Goal: Task Accomplishment & Management: Use online tool/utility

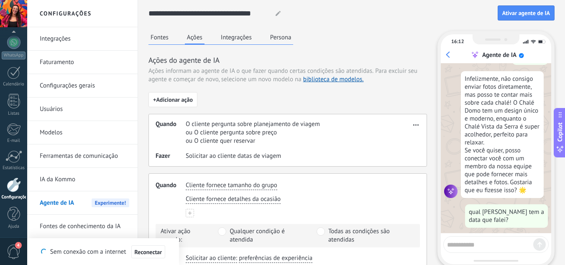
click at [12, 182] on div at bounding box center [14, 184] width 14 height 15
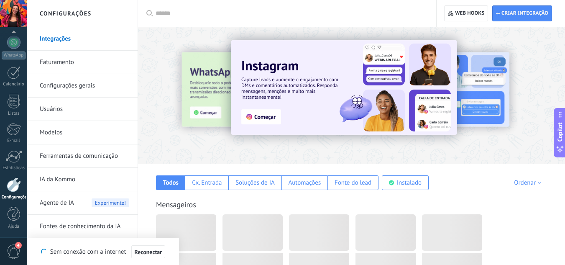
click at [107, 159] on link "Ferramentas de comunicação" at bounding box center [85, 155] width 90 height 23
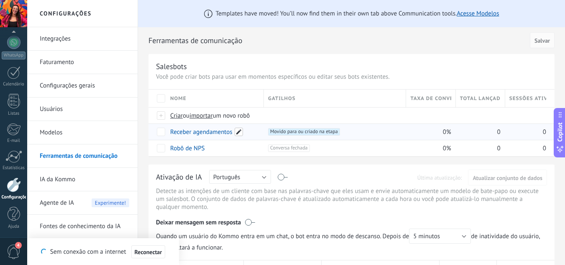
click at [238, 134] on span at bounding box center [239, 132] width 8 height 8
drag, startPoint x: 214, startPoint y: 148, endPoint x: 228, endPoint y: 146, distance: 14.8
click at [214, 148] on span "Cancelar" at bounding box center [220, 151] width 21 height 8
click at [294, 132] on span "Movido para ou criado na etapa +0" at bounding box center [304, 132] width 72 height 8
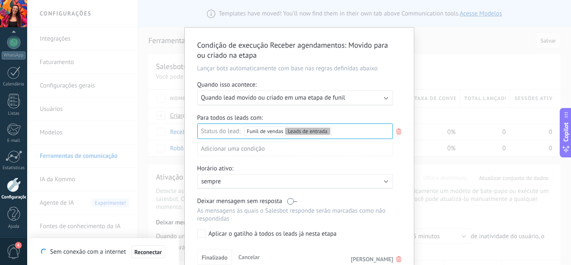
click at [420, 166] on div "Condição de execução Receber agendamentos : Movido para ou criado na etapa Lanç…" at bounding box center [299, 132] width 544 height 265
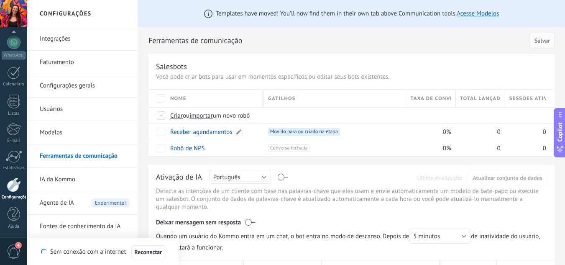
click at [196, 131] on link "Receber agendamentos" at bounding box center [201, 132] width 62 height 8
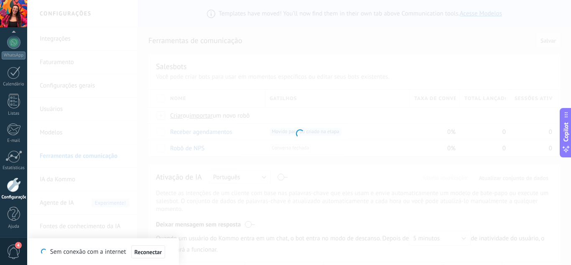
type input "**********"
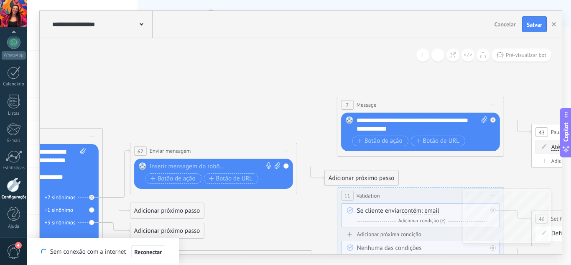
click at [371, 177] on div "Adicionar próximo passo" at bounding box center [362, 178] width 74 height 14
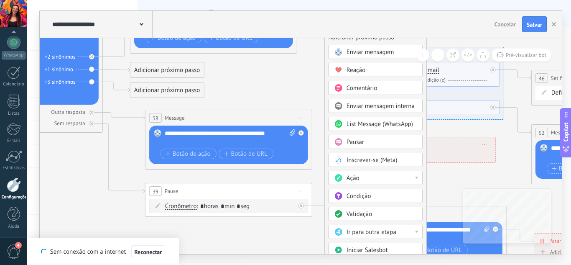
click at [398, 195] on div "Condição" at bounding box center [382, 196] width 70 height 8
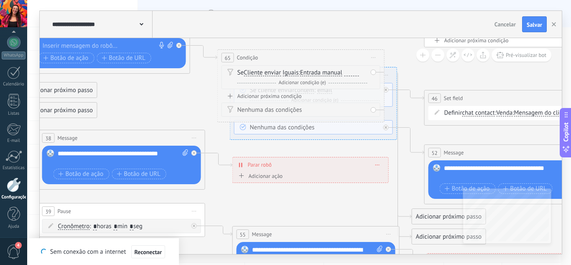
click at [296, 83] on span "Adicionar condição (e)" at bounding box center [301, 82] width 51 height 6
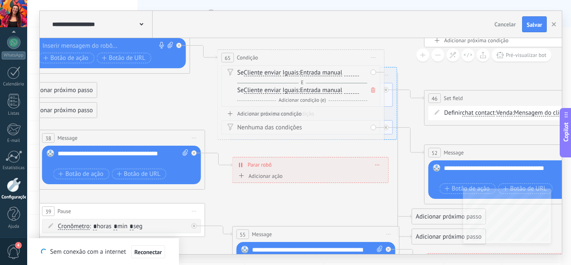
click at [357, 75] on div at bounding box center [352, 72] width 15 height 7
click at [276, 113] on div "Adicionar próxima condição" at bounding box center [301, 113] width 159 height 7
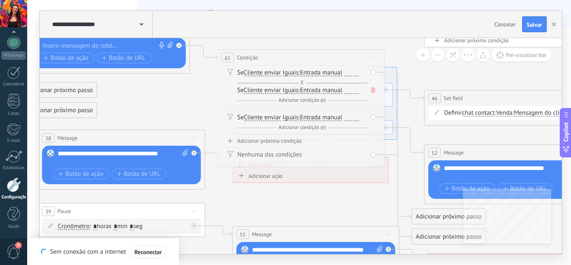
click at [376, 89] on span at bounding box center [373, 89] width 8 height 9
